Goal: Information Seeking & Learning: Learn about a topic

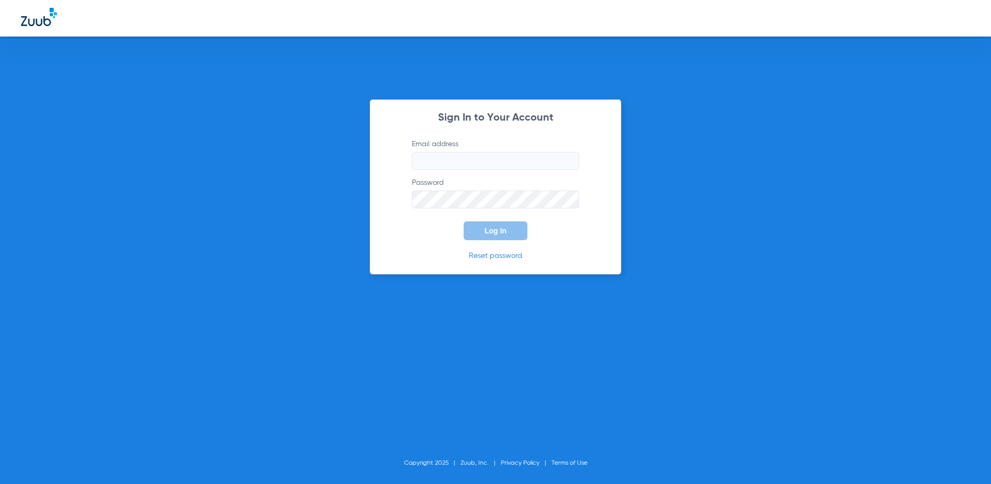
type input "[PERSON_NAME][EMAIL_ADDRESS][DOMAIN_NAME]"
click at [493, 241] on div "Sign In to Your Account Email address [PERSON_NAME][EMAIL_ADDRESS][DOMAIN_NAME]…" at bounding box center [495, 187] width 252 height 176
click at [490, 236] on button "Log In" at bounding box center [495, 231] width 64 height 19
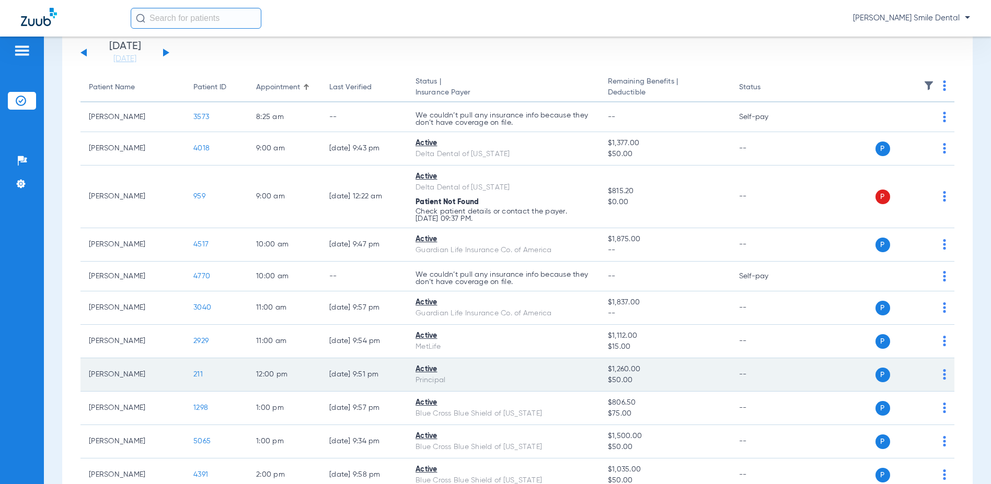
scroll to position [179, 0]
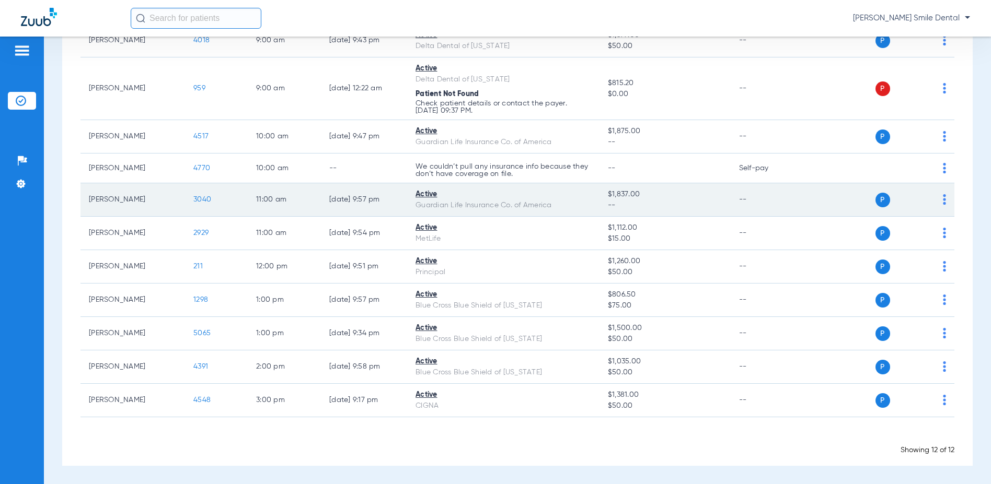
click at [202, 202] on span "3040" at bounding box center [202, 199] width 18 height 7
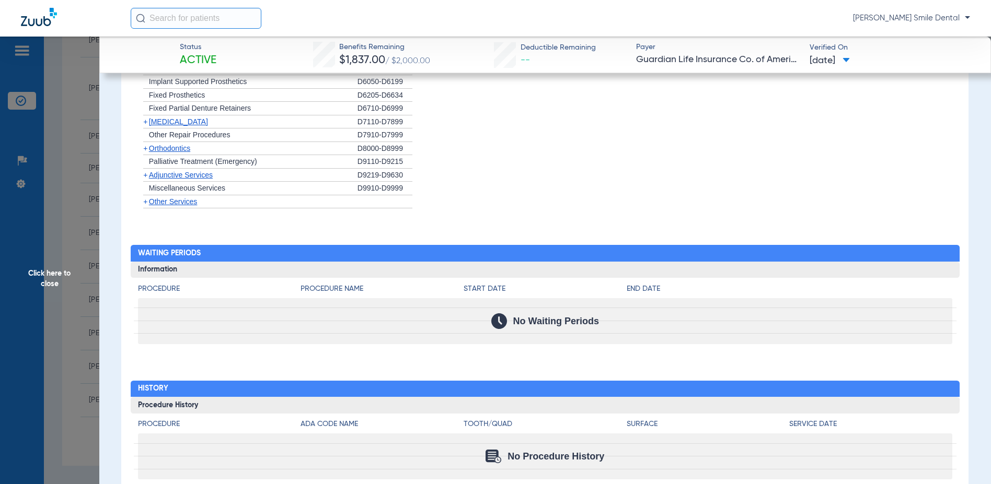
scroll to position [805, 0]
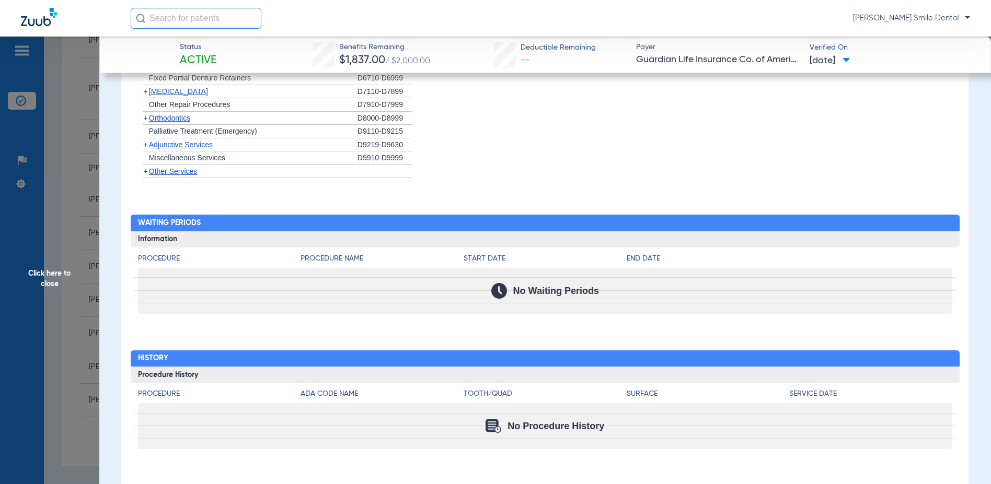
click at [183, 170] on span "Other Services" at bounding box center [173, 171] width 49 height 8
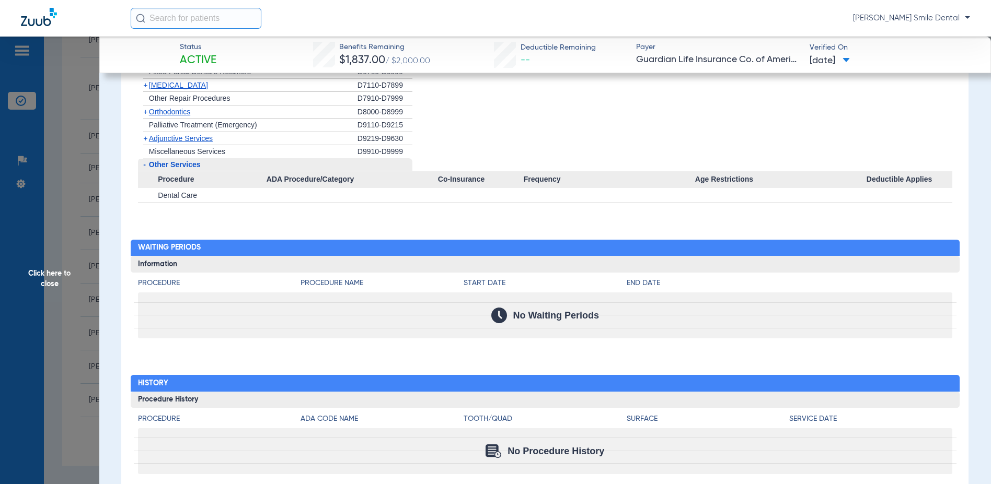
click at [183, 169] on span "Other Services" at bounding box center [175, 164] width 52 height 8
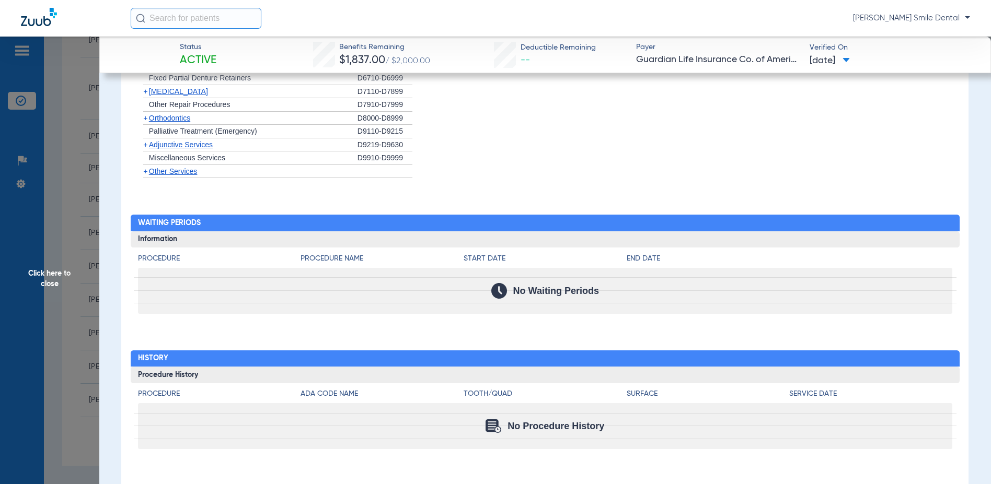
click at [181, 145] on span "Adjunctive Services" at bounding box center [181, 145] width 64 height 8
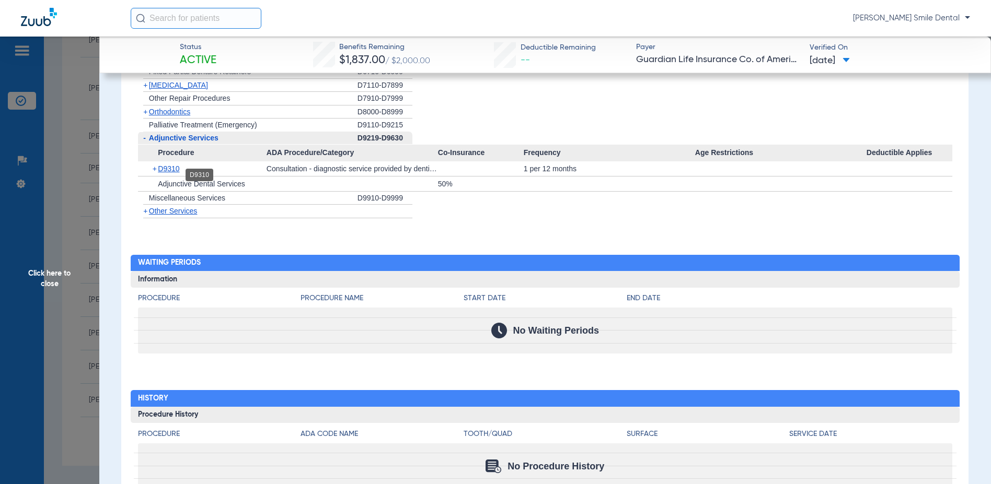
click at [176, 173] on span "D9310" at bounding box center [168, 169] width 21 height 8
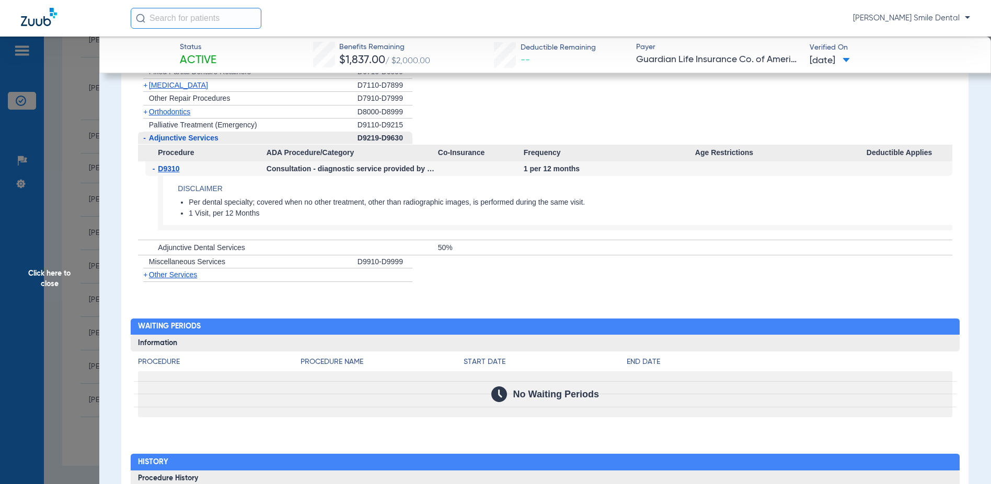
click at [176, 173] on span "D9310" at bounding box center [168, 169] width 21 height 8
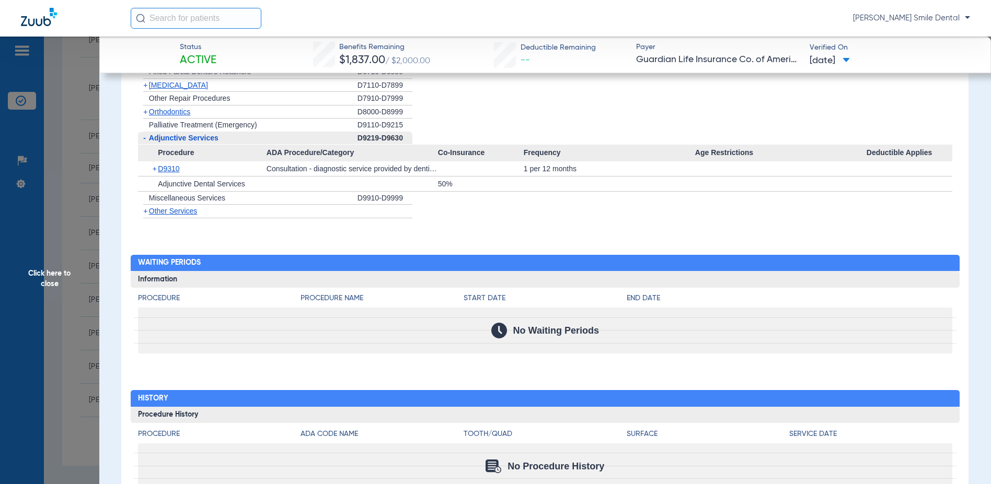
click at [174, 142] on span "Adjunctive Services" at bounding box center [183, 138] width 69 height 8
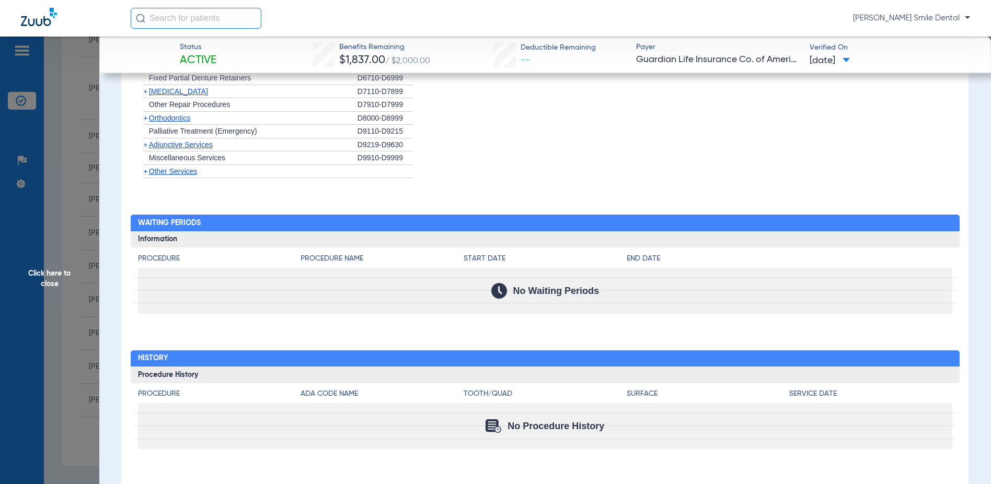
click at [184, 122] on div "+ Orthodontics" at bounding box center [247, 119] width 219 height 14
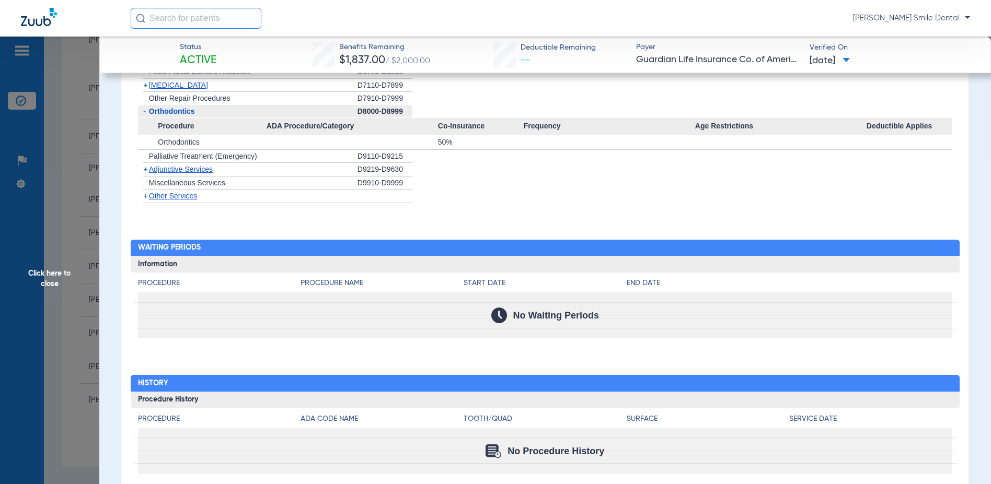
click at [183, 115] on span "Orthodontics" at bounding box center [172, 111] width 46 height 8
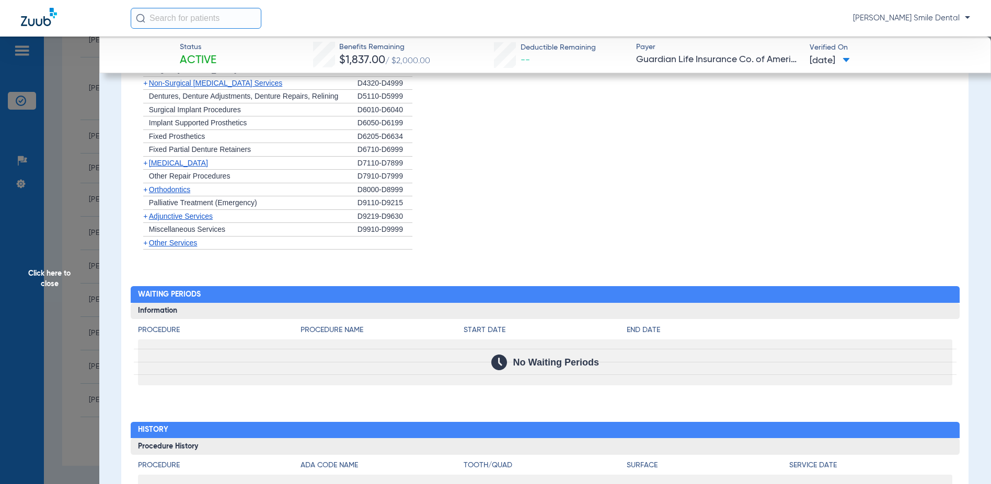
scroll to position [648, 0]
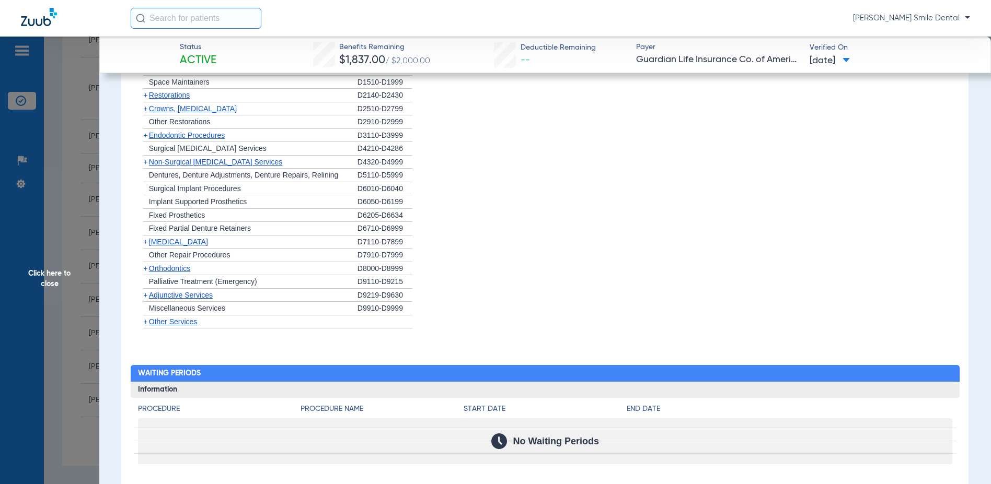
click at [195, 113] on span "Crowns, [MEDICAL_DATA]" at bounding box center [193, 108] width 88 height 8
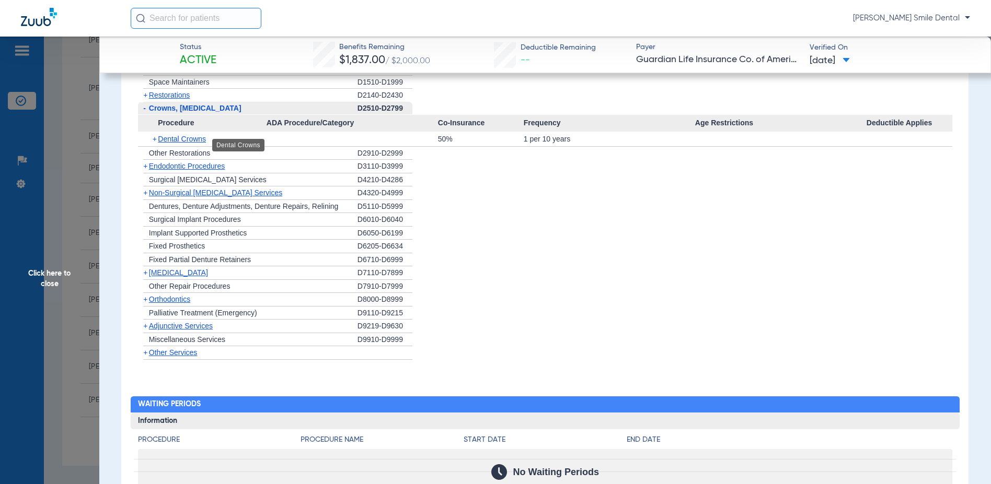
click at [188, 143] on span "Dental Crowns" at bounding box center [182, 139] width 48 height 8
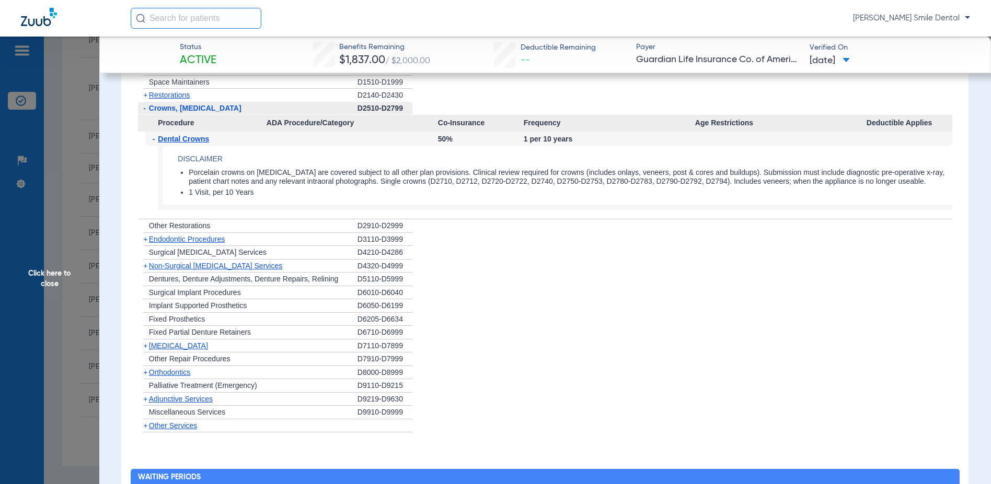
click at [188, 143] on span "Dental Crowns" at bounding box center [183, 139] width 51 height 8
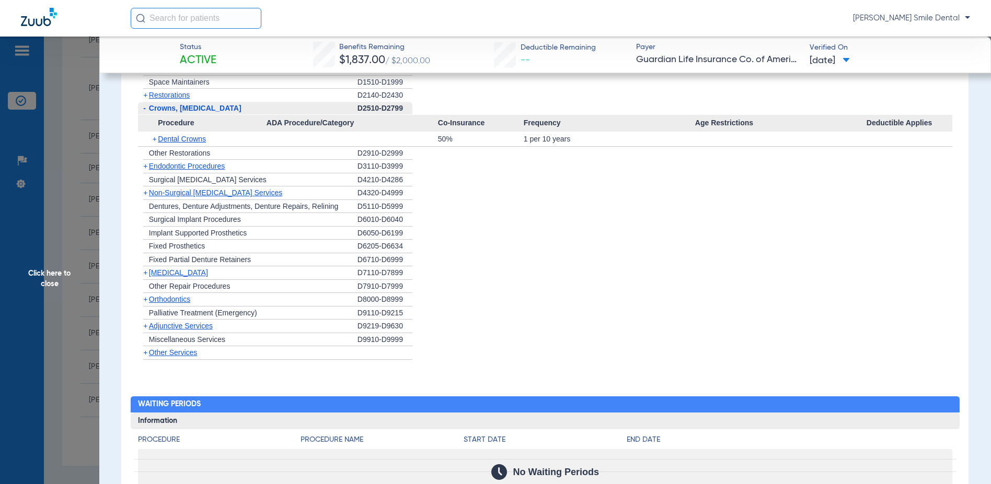
click at [188, 143] on span "Dental Crowns" at bounding box center [182, 139] width 48 height 8
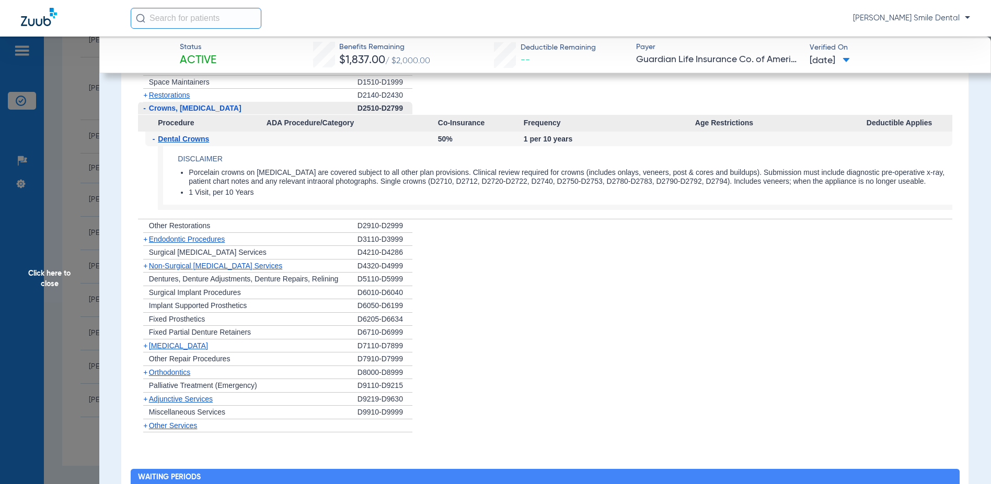
click at [188, 143] on span "Dental Crowns" at bounding box center [183, 139] width 51 height 8
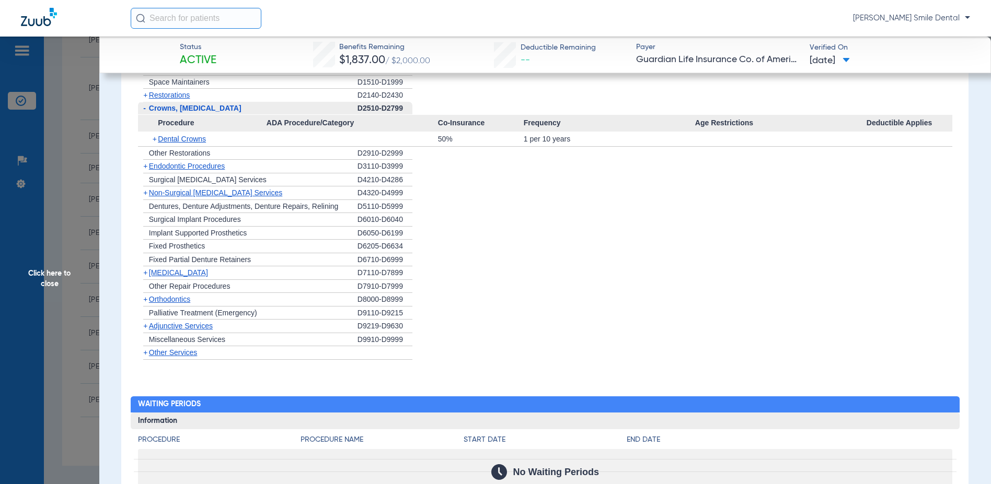
drag, startPoint x: 188, startPoint y: 147, endPoint x: 179, endPoint y: 121, distance: 27.4
click at [179, 115] on div "- Crowns, [MEDICAL_DATA]" at bounding box center [247, 109] width 219 height 14
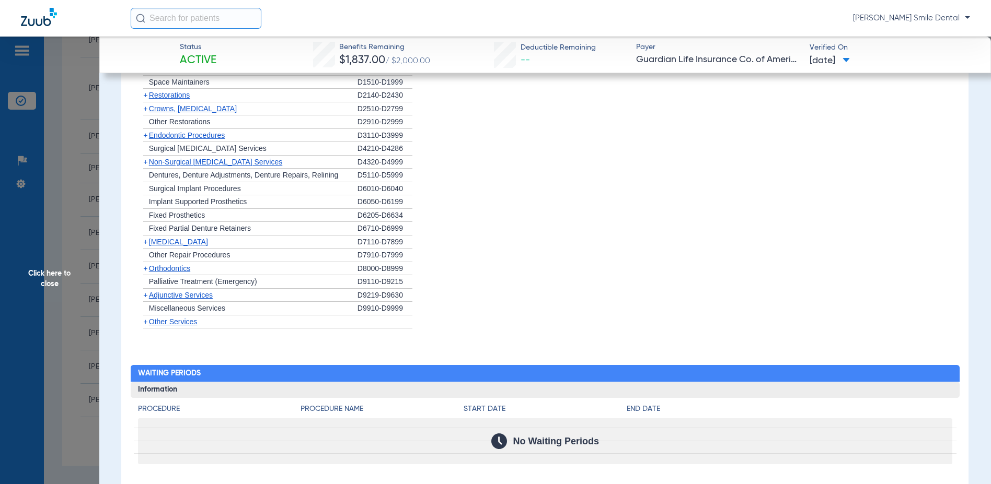
click at [173, 246] on span "[MEDICAL_DATA]" at bounding box center [178, 242] width 59 height 8
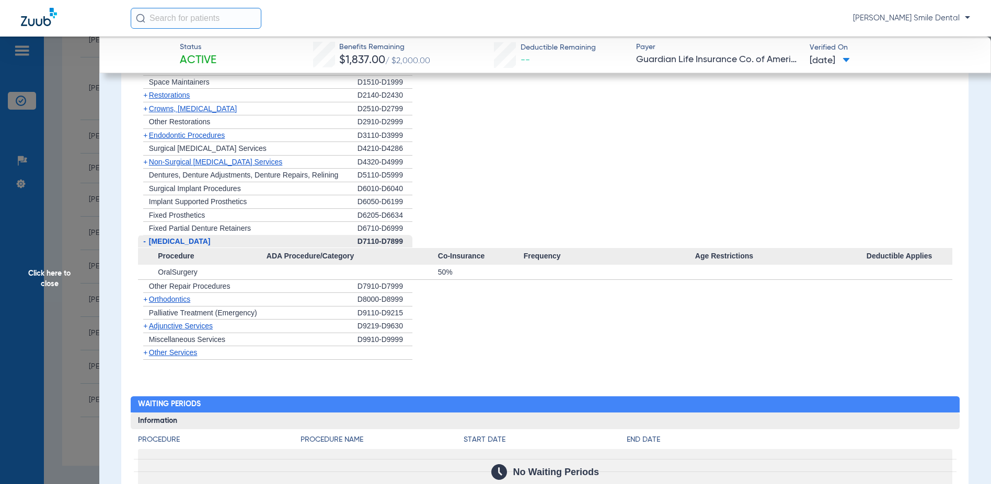
click at [173, 246] on span "[MEDICAL_DATA]" at bounding box center [180, 241] width 62 height 8
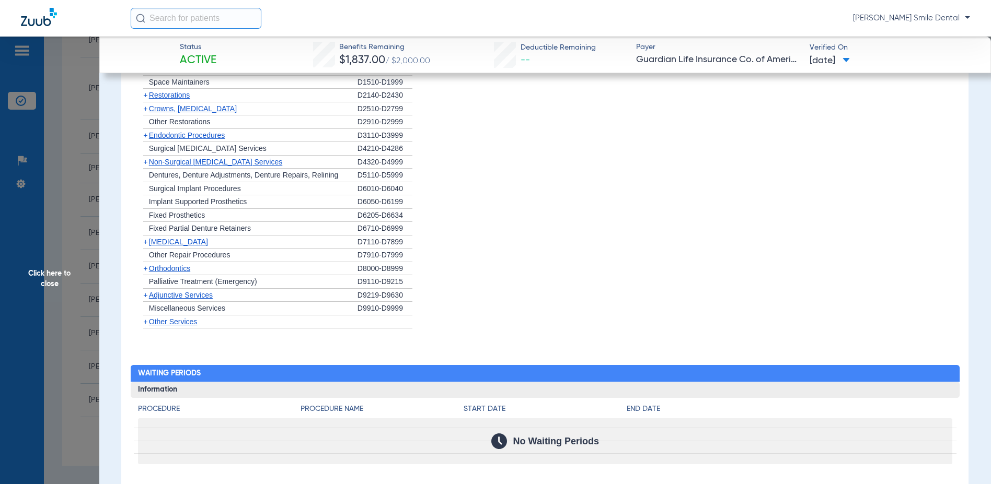
click at [82, 239] on span "Click here to close" at bounding box center [49, 279] width 99 height 484
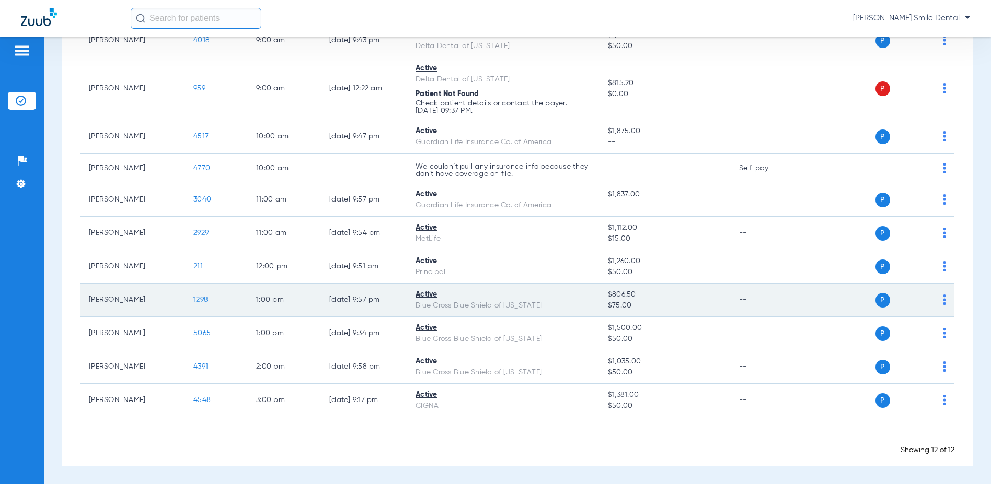
click at [208, 301] on span "1298" at bounding box center [200, 299] width 15 height 7
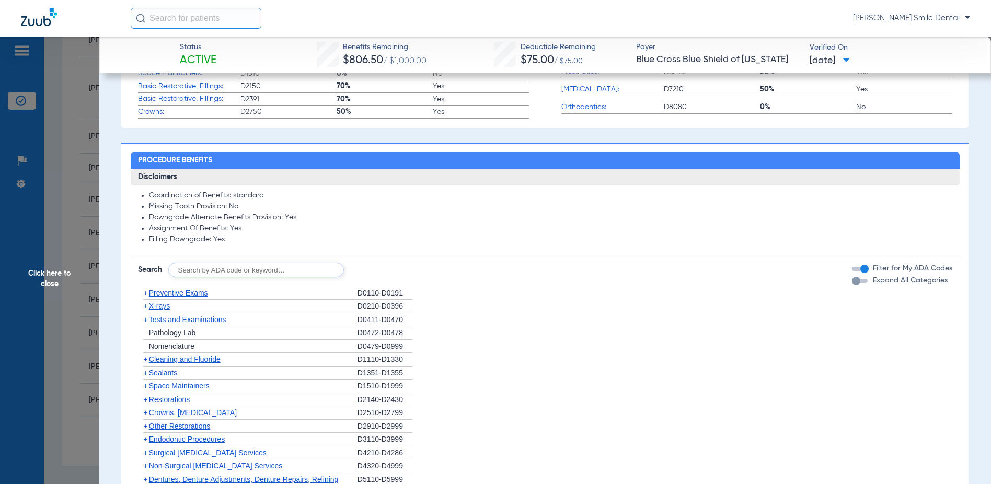
scroll to position [470, 0]
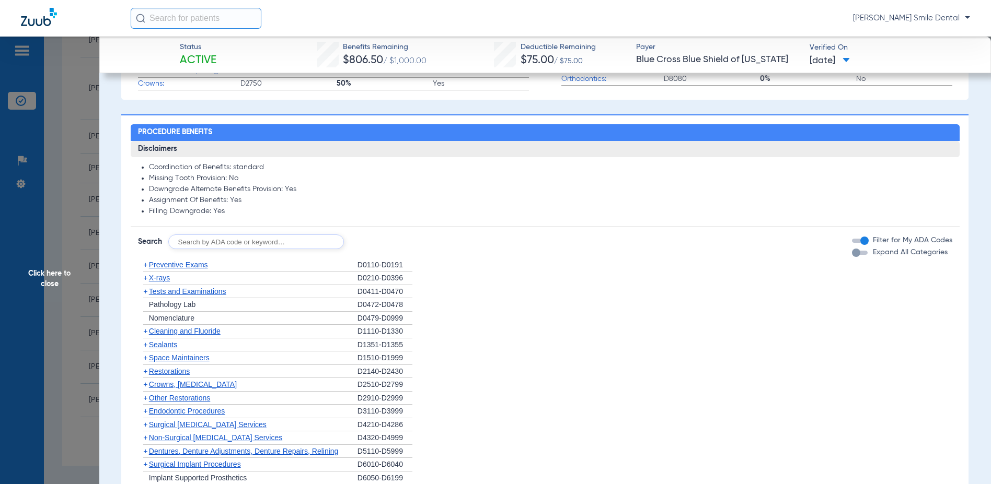
click at [165, 279] on span "X-rays" at bounding box center [159, 278] width 21 height 8
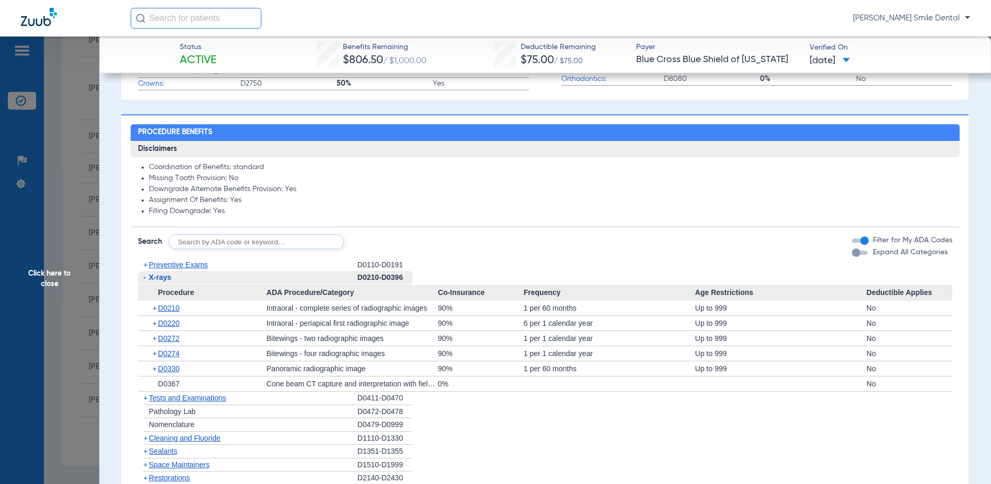
click at [164, 280] on span "X-rays" at bounding box center [160, 277] width 22 height 8
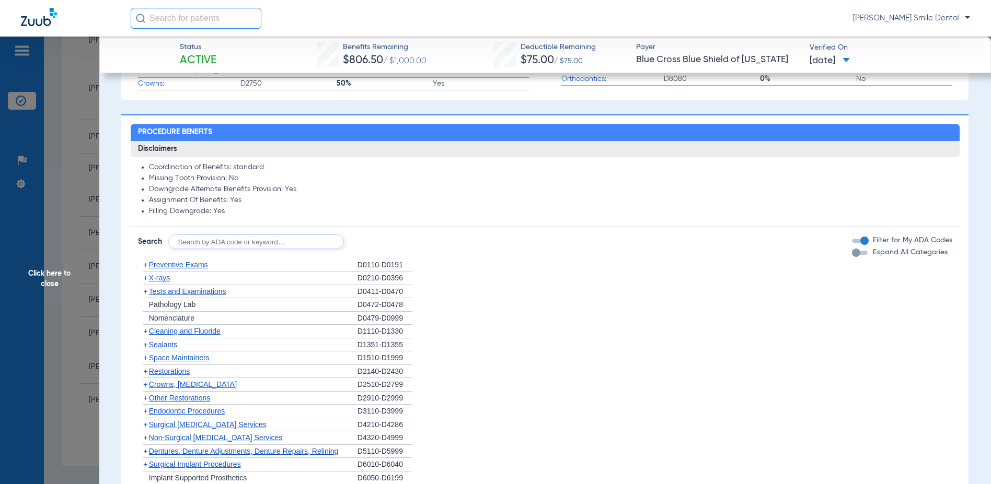
click at [180, 266] on span "Preventive Exams" at bounding box center [178, 265] width 59 height 8
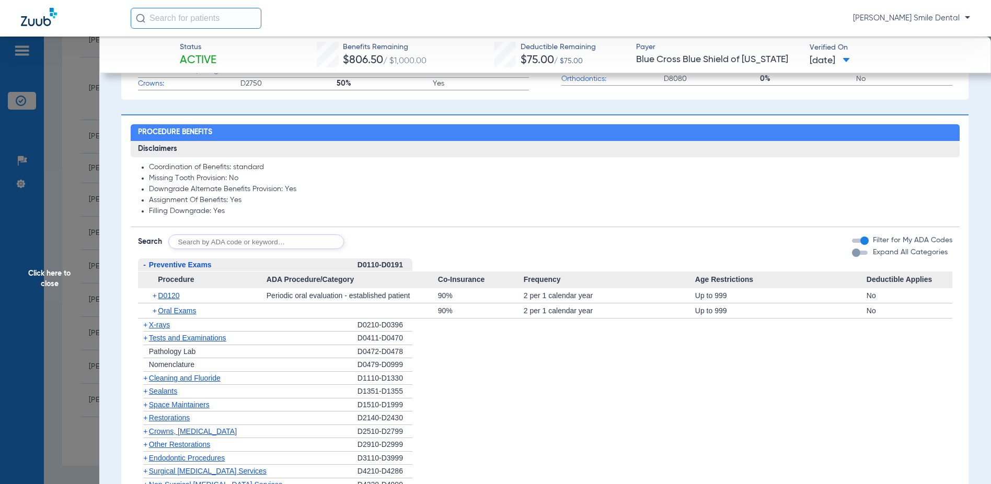
click at [189, 265] on span "Preventive Exams" at bounding box center [180, 265] width 63 height 8
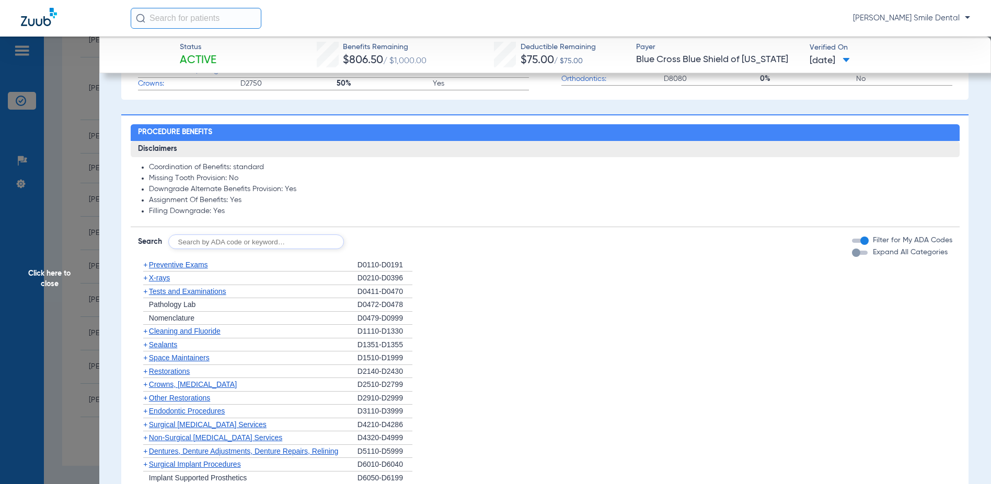
click at [167, 343] on span "Sealants" at bounding box center [163, 345] width 28 height 8
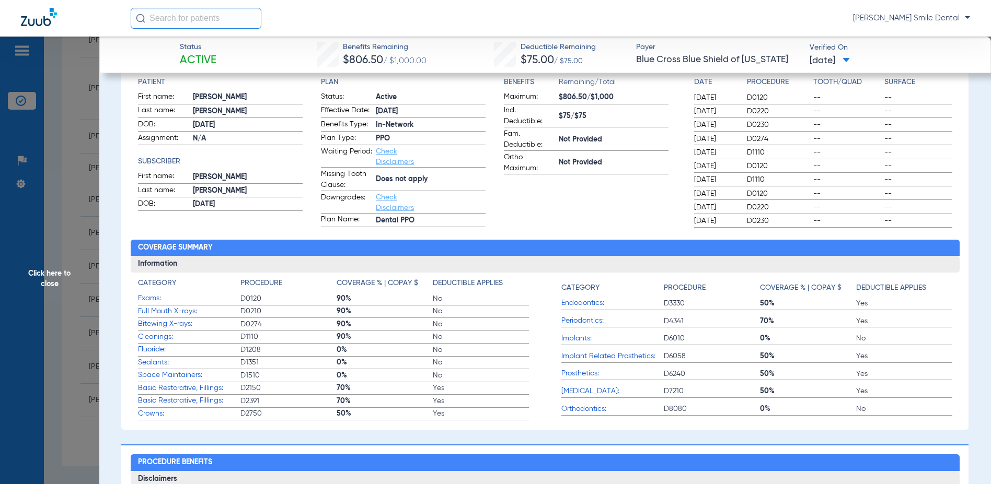
scroll to position [157, 0]
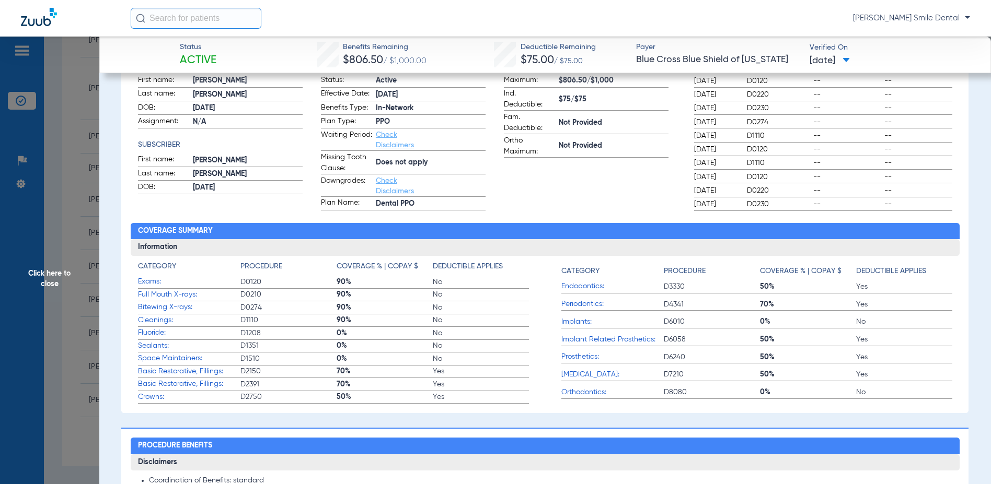
click at [57, 320] on span "Click here to close" at bounding box center [49, 279] width 99 height 484
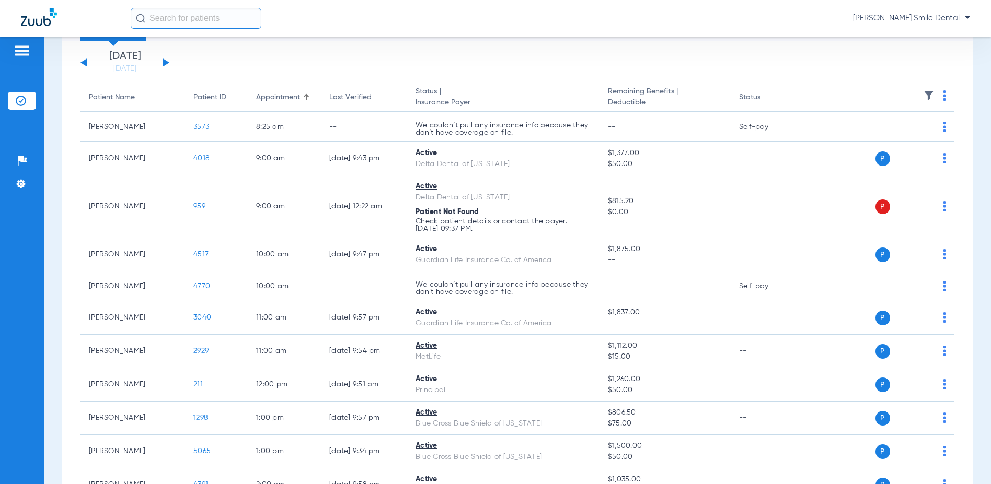
scroll to position [0, 0]
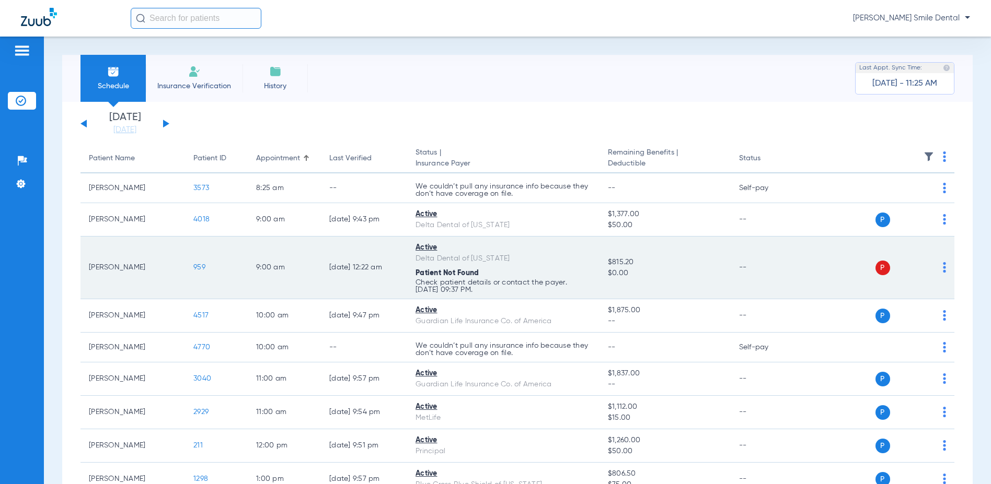
click at [195, 271] on span "959" at bounding box center [199, 267] width 12 height 7
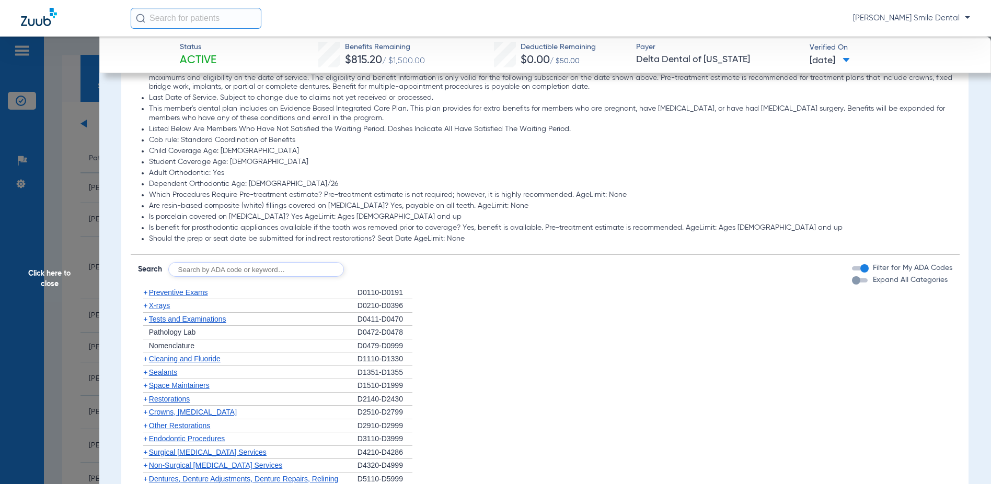
scroll to position [836, 0]
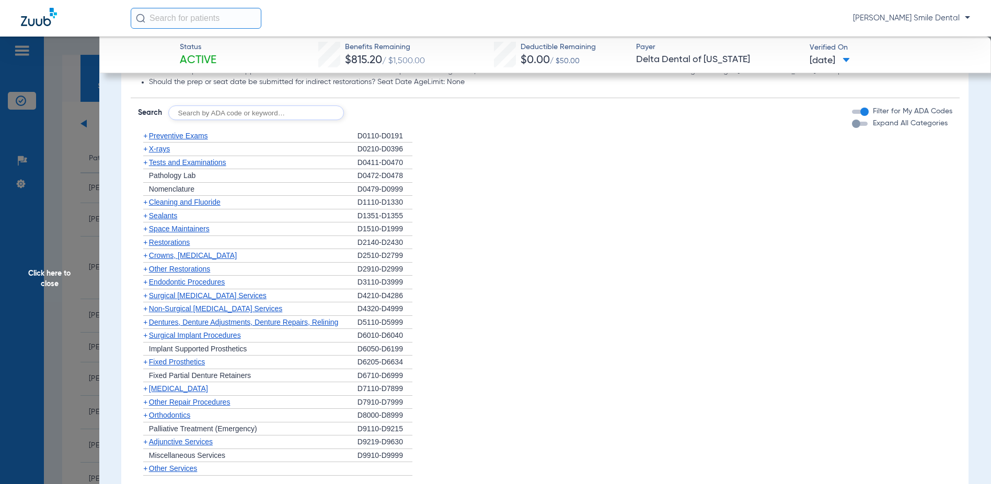
click at [171, 217] on span "Sealants" at bounding box center [163, 216] width 28 height 8
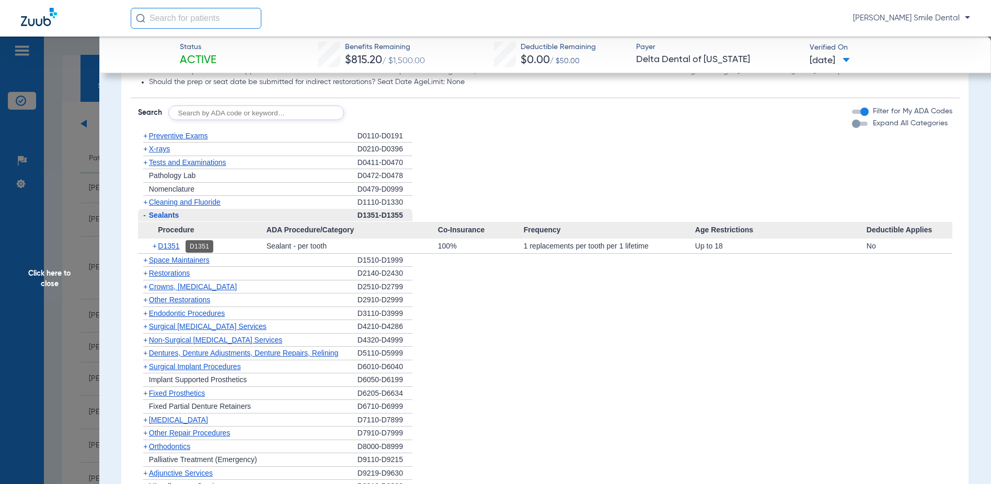
click at [176, 245] on span "D1351" at bounding box center [168, 246] width 21 height 8
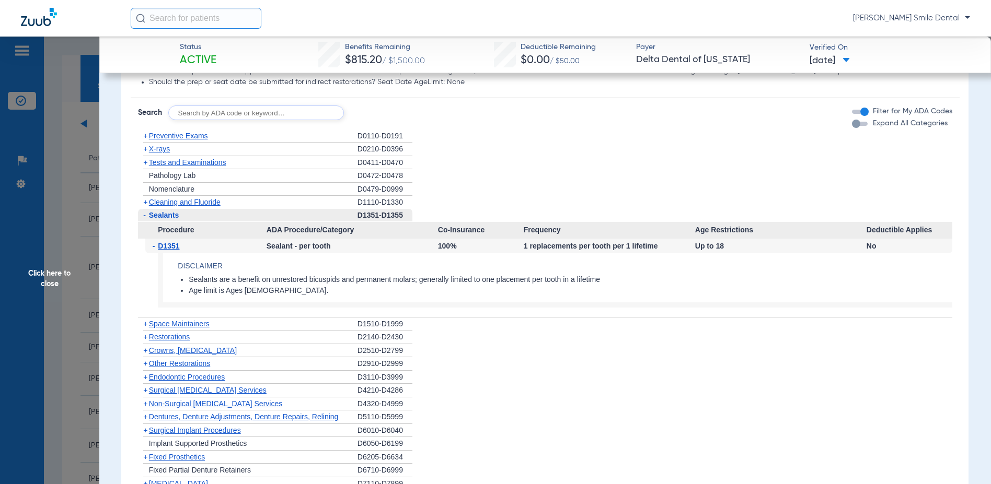
click at [176, 245] on span "D1351" at bounding box center [168, 246] width 21 height 8
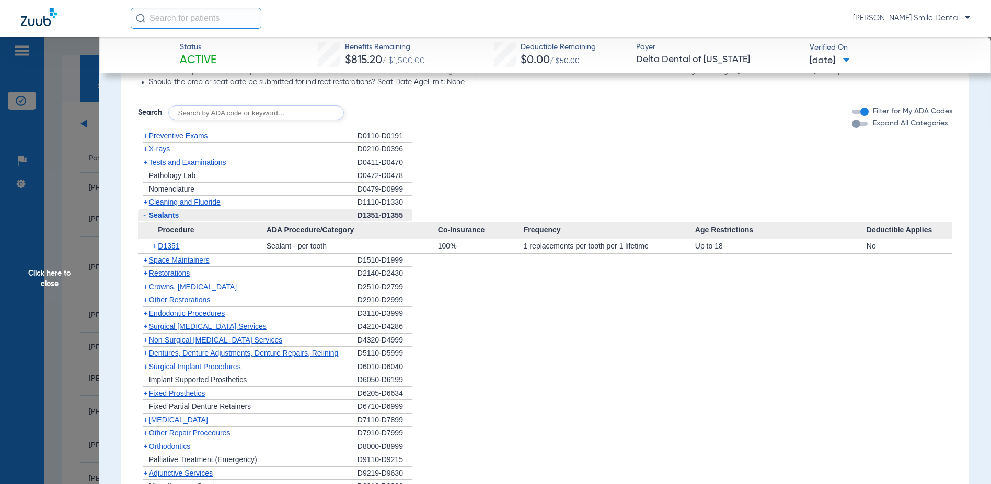
click at [171, 210] on div "- Sealants" at bounding box center [247, 216] width 219 height 14
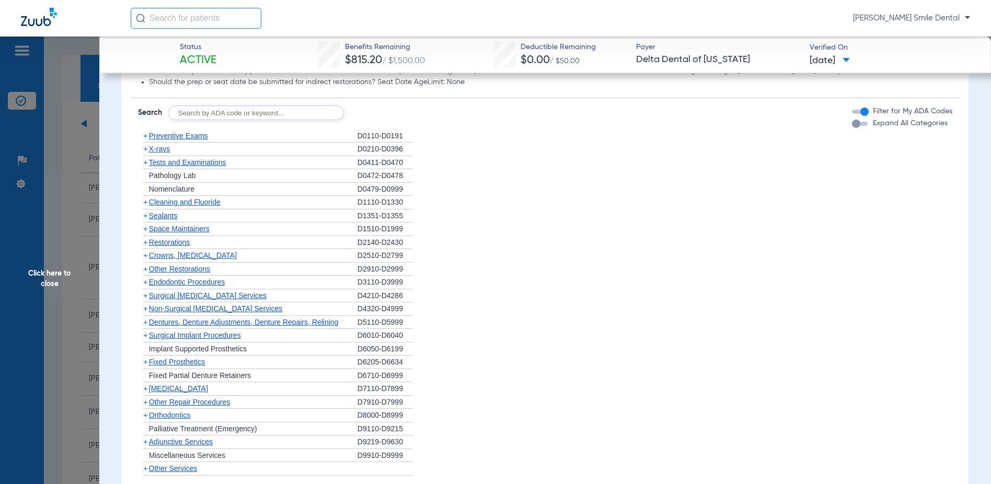
click at [184, 385] on div "+ [MEDICAL_DATA]" at bounding box center [247, 389] width 219 height 14
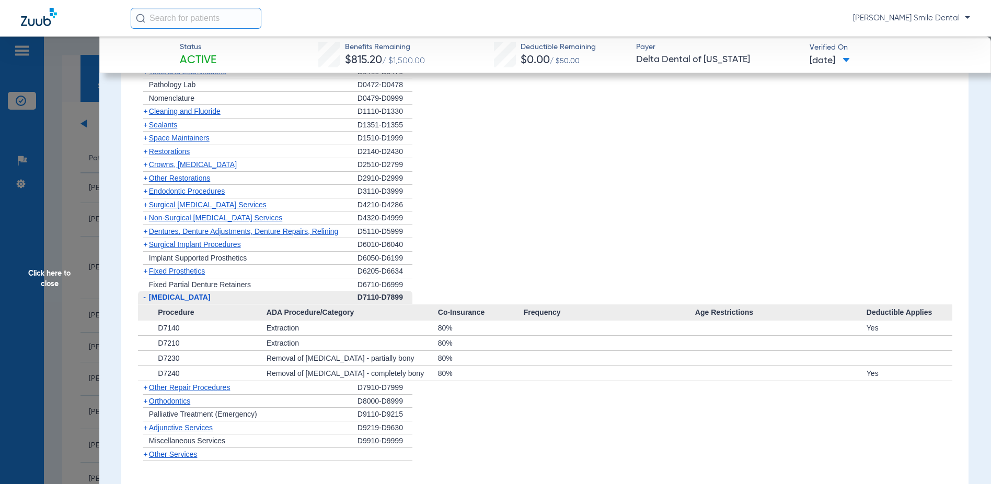
scroll to position [940, 0]
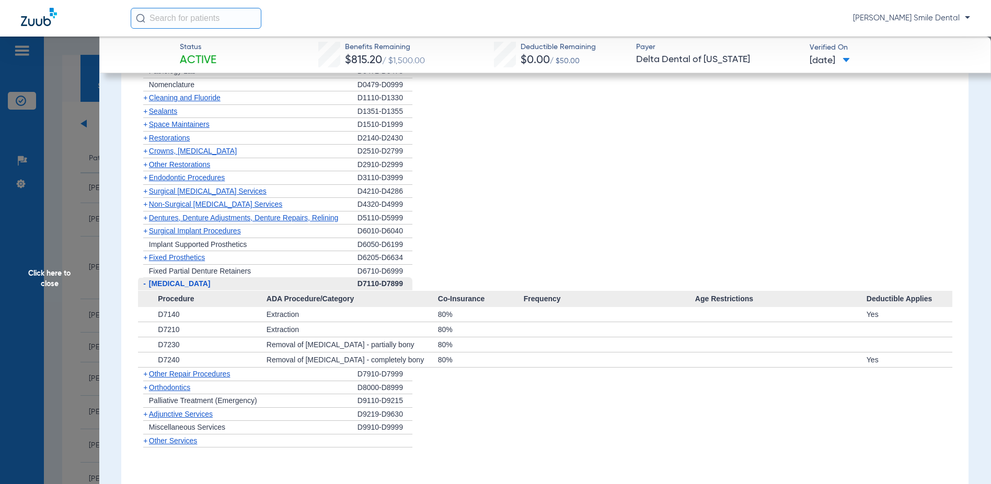
click at [181, 287] on span "[MEDICAL_DATA]" at bounding box center [180, 284] width 62 height 8
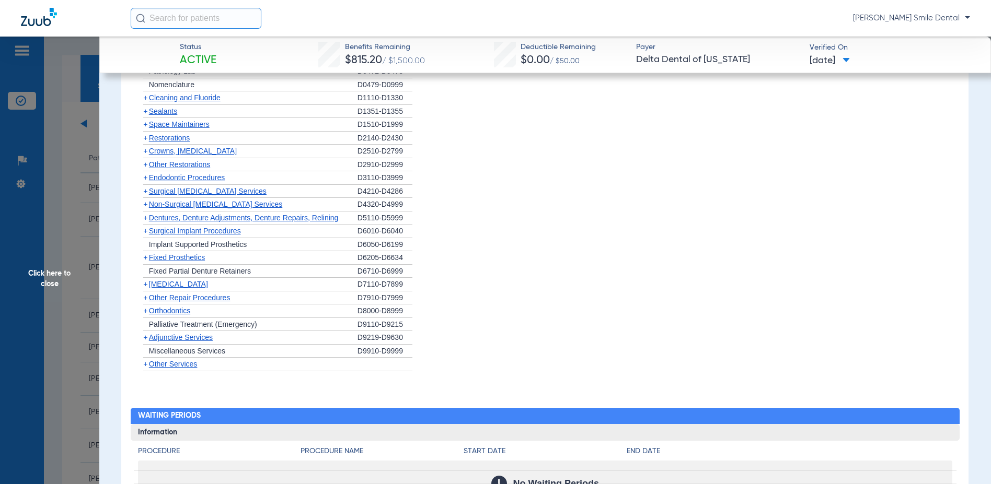
click at [186, 338] on span "Adjunctive Services" at bounding box center [181, 337] width 64 height 8
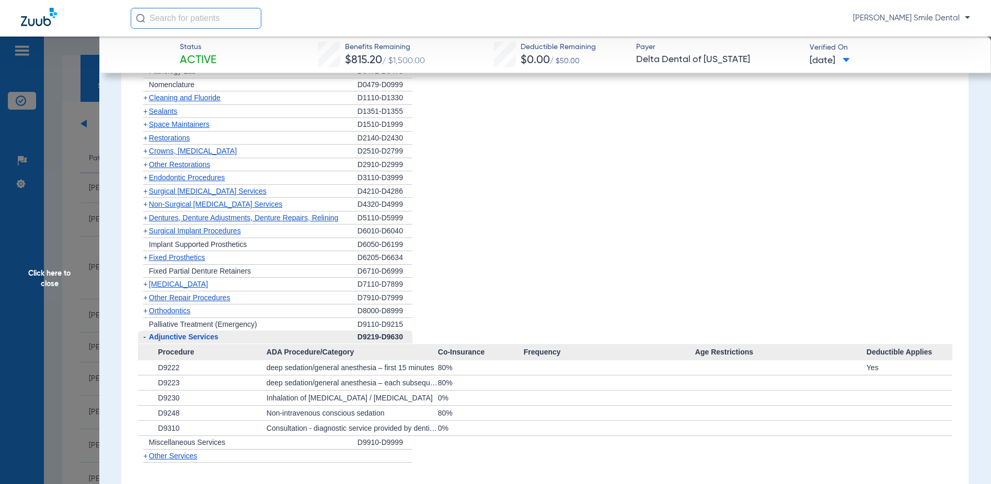
drag, startPoint x: 187, startPoint y: 336, endPoint x: 178, endPoint y: 310, distance: 27.6
click at [187, 333] on span "Adjunctive Services" at bounding box center [183, 337] width 69 height 8
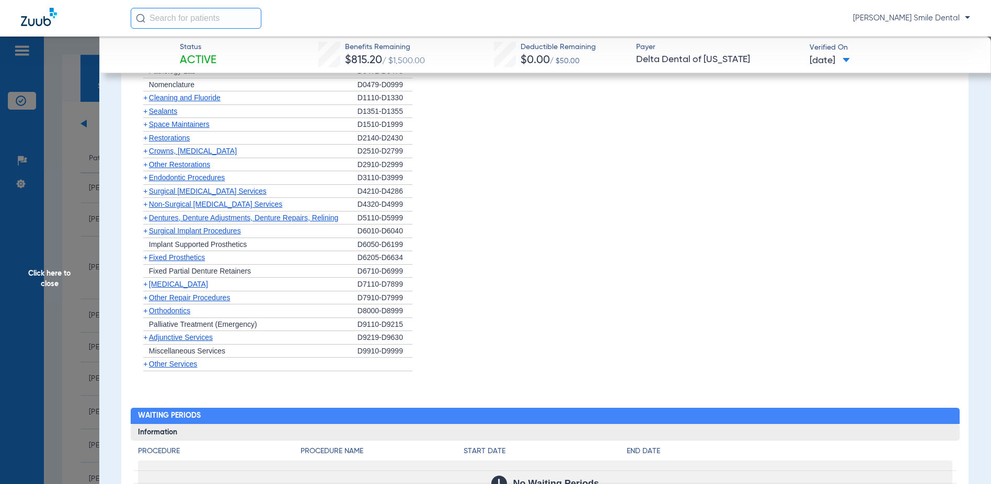
click at [169, 294] on span "Other Repair Procedures" at bounding box center [190, 298] width 82 height 8
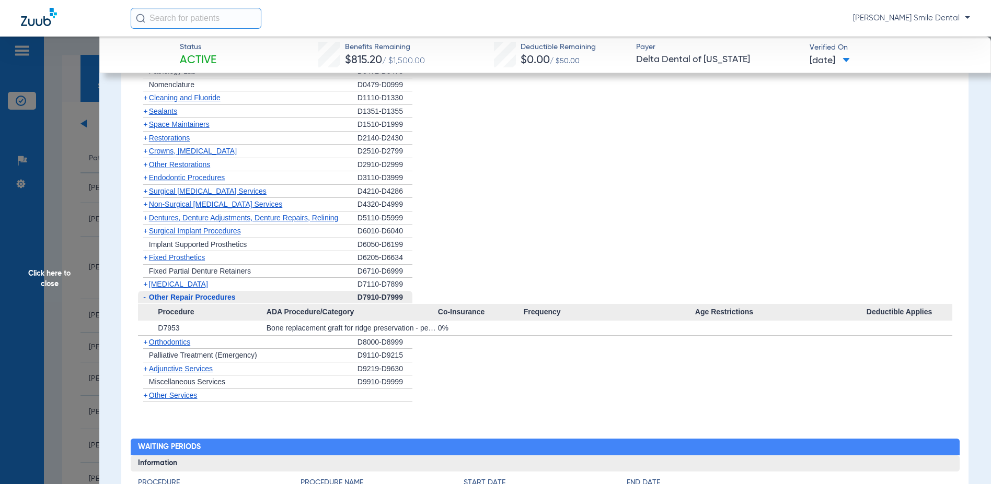
click at [169, 294] on span "Other Repair Procedures" at bounding box center [192, 297] width 87 height 8
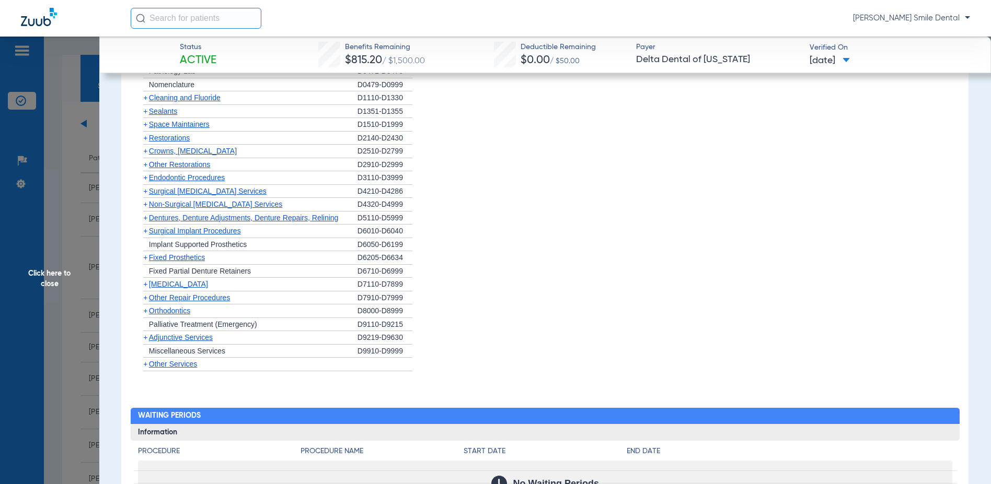
click at [161, 288] on span "[MEDICAL_DATA]" at bounding box center [178, 284] width 59 height 8
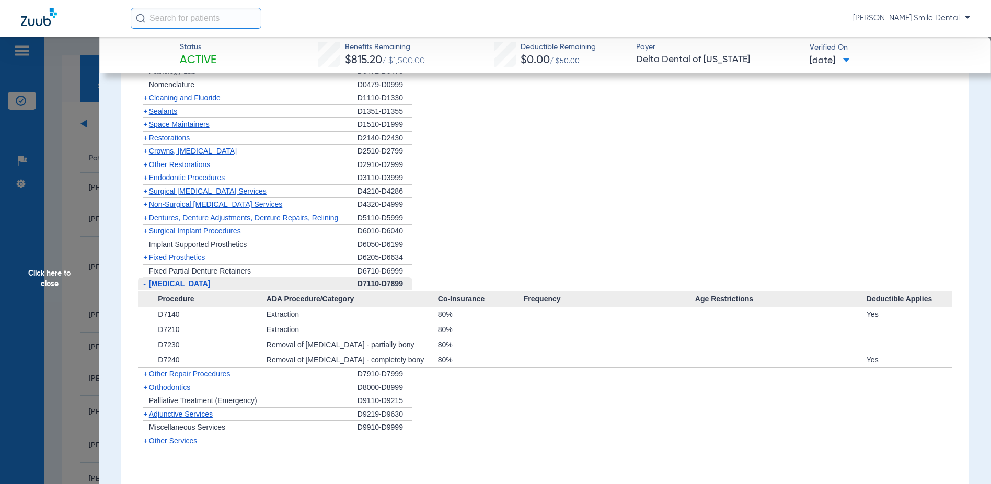
click at [162, 287] on span "[MEDICAL_DATA]" at bounding box center [180, 284] width 62 height 8
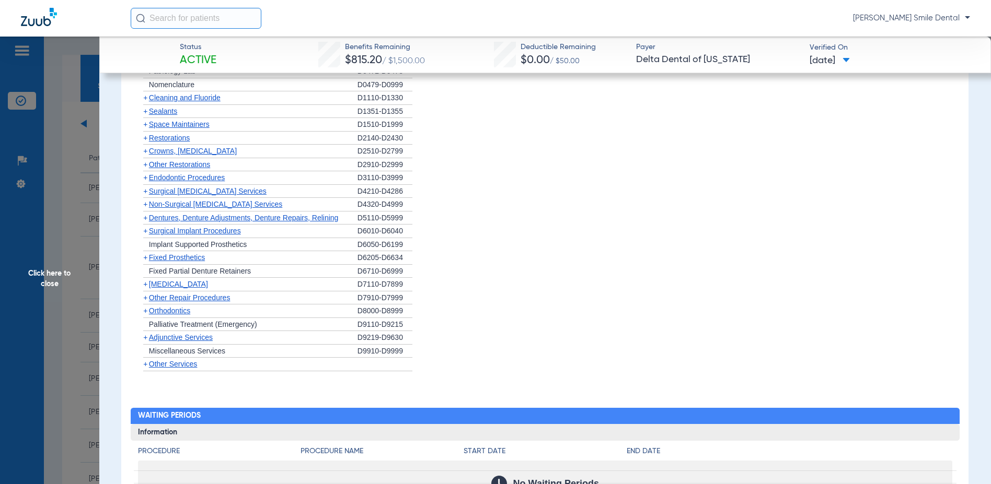
click at [160, 256] on span "Fixed Prosthetics" at bounding box center [177, 257] width 56 height 8
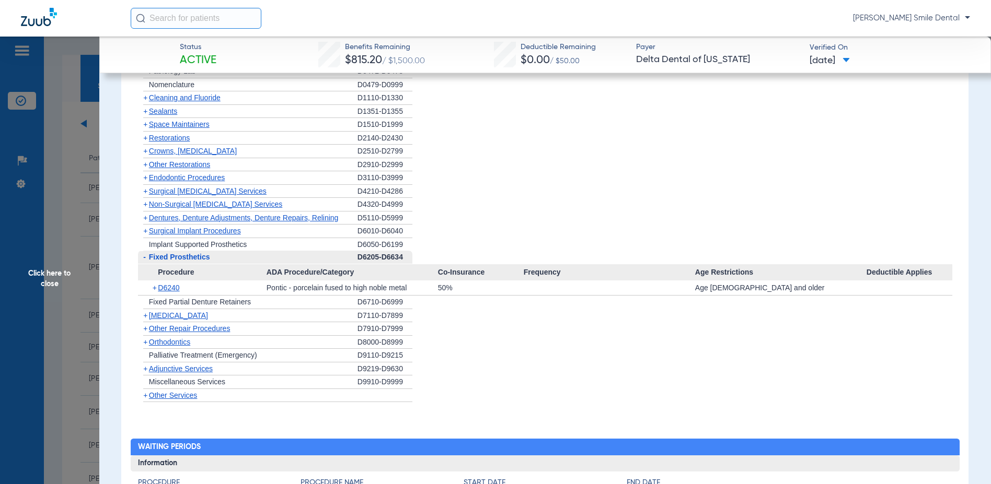
click at [160, 256] on span "Fixed Prosthetics" at bounding box center [179, 257] width 61 height 8
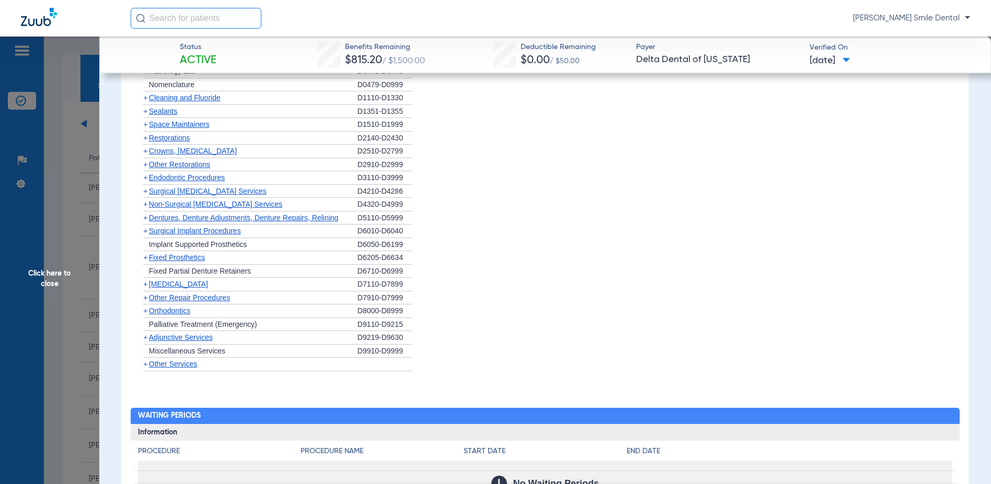
click at [158, 223] on div "+ Dentures, Denture Adjustments, Denture Repairs, Relining" at bounding box center [247, 219] width 219 height 14
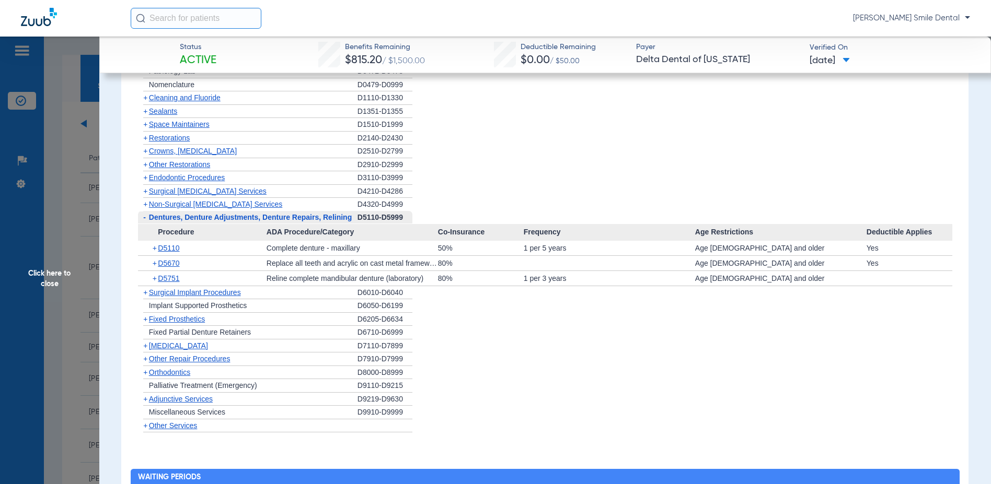
click at [163, 220] on span "Dentures, Denture Adjustments, Denture Repairs, Relining" at bounding box center [250, 217] width 203 height 8
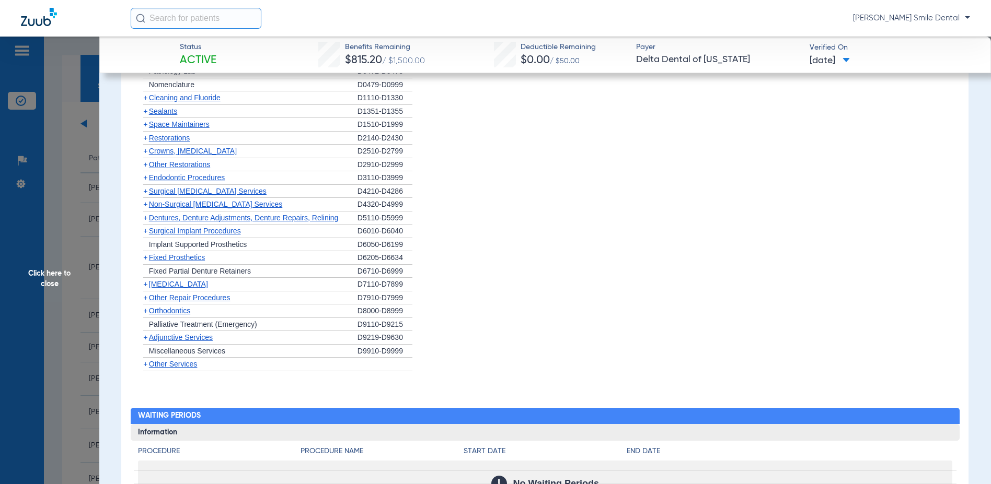
drag, startPoint x: 164, startPoint y: 221, endPoint x: 67, endPoint y: 237, distance: 97.9
click at [67, 237] on span "Click here to close" at bounding box center [49, 279] width 99 height 484
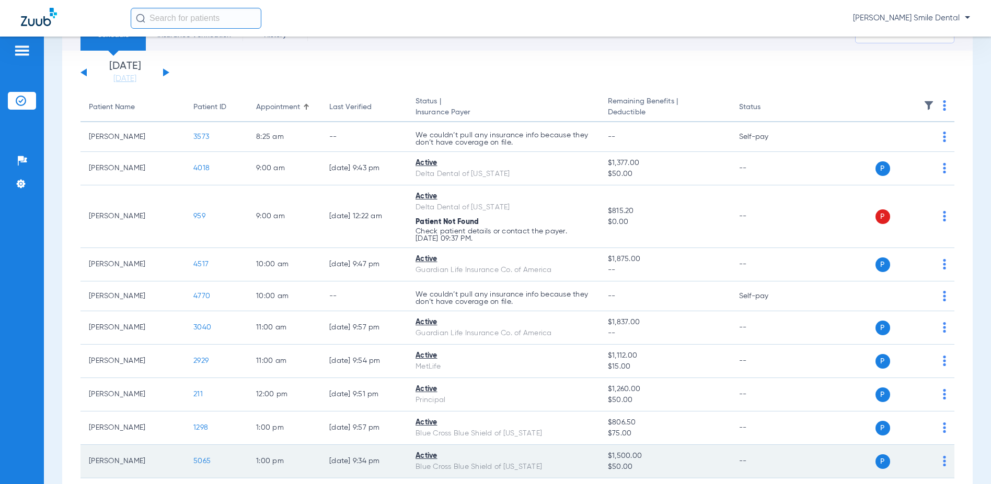
scroll to position [157, 0]
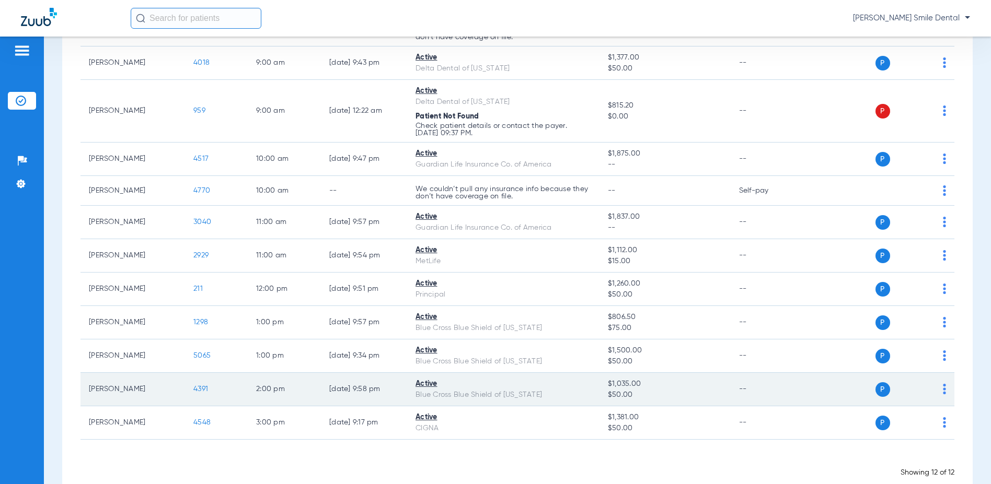
click at [195, 386] on span "4391" at bounding box center [200, 389] width 15 height 7
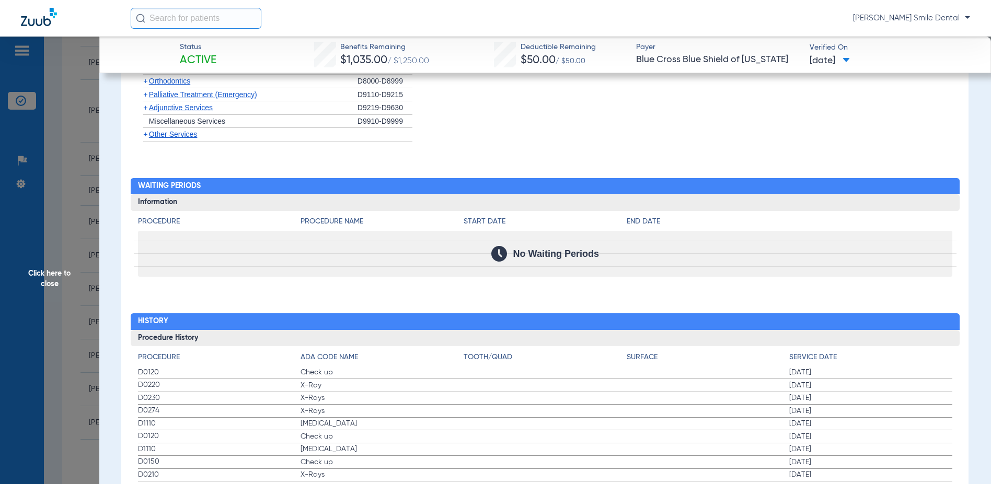
scroll to position [979, 0]
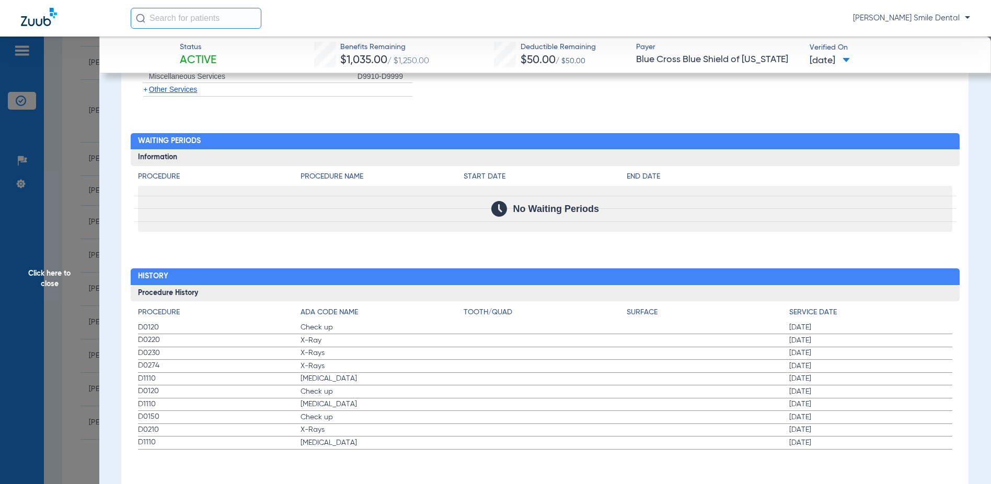
click at [75, 341] on span "Click here to close" at bounding box center [49, 279] width 99 height 484
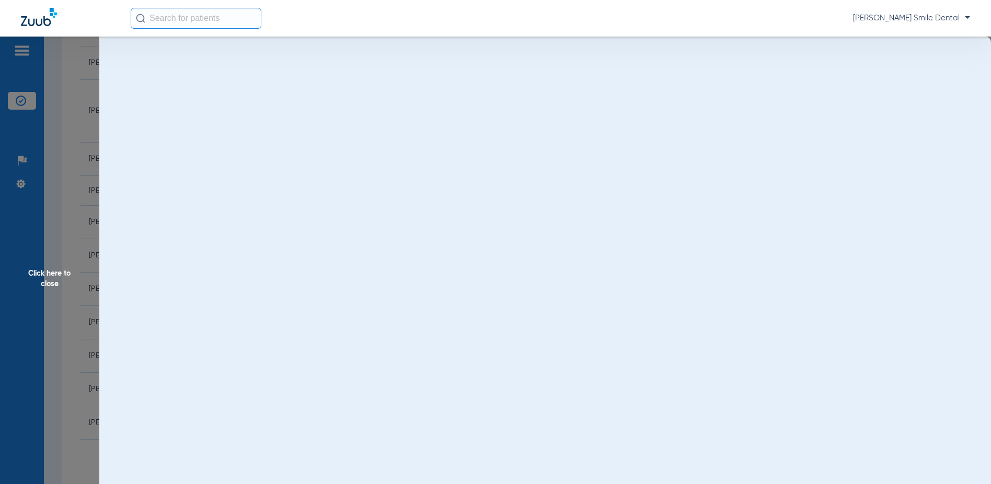
scroll to position [0, 0]
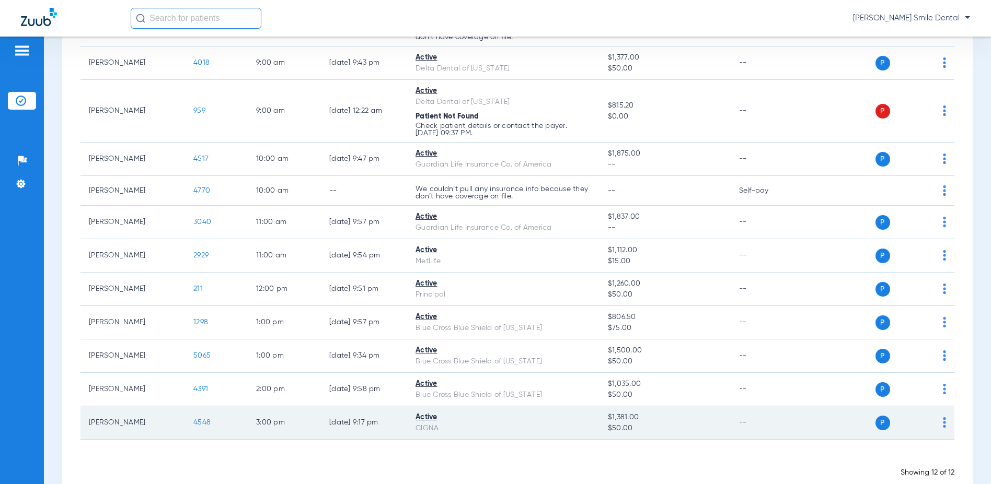
click at [207, 423] on span "4548" at bounding box center [201, 422] width 17 height 7
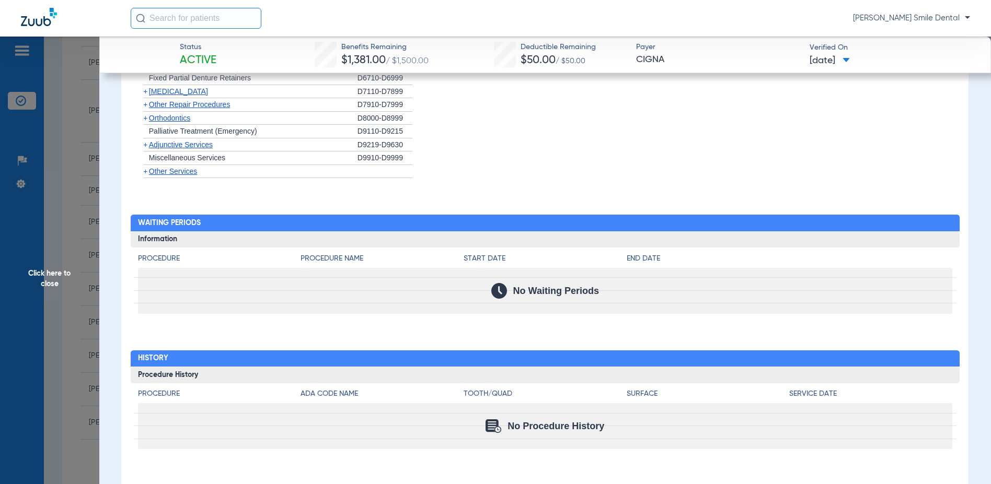
scroll to position [802, 0]
click at [67, 234] on span "Click here to close" at bounding box center [49, 279] width 99 height 484
